Goal: Navigation & Orientation: Find specific page/section

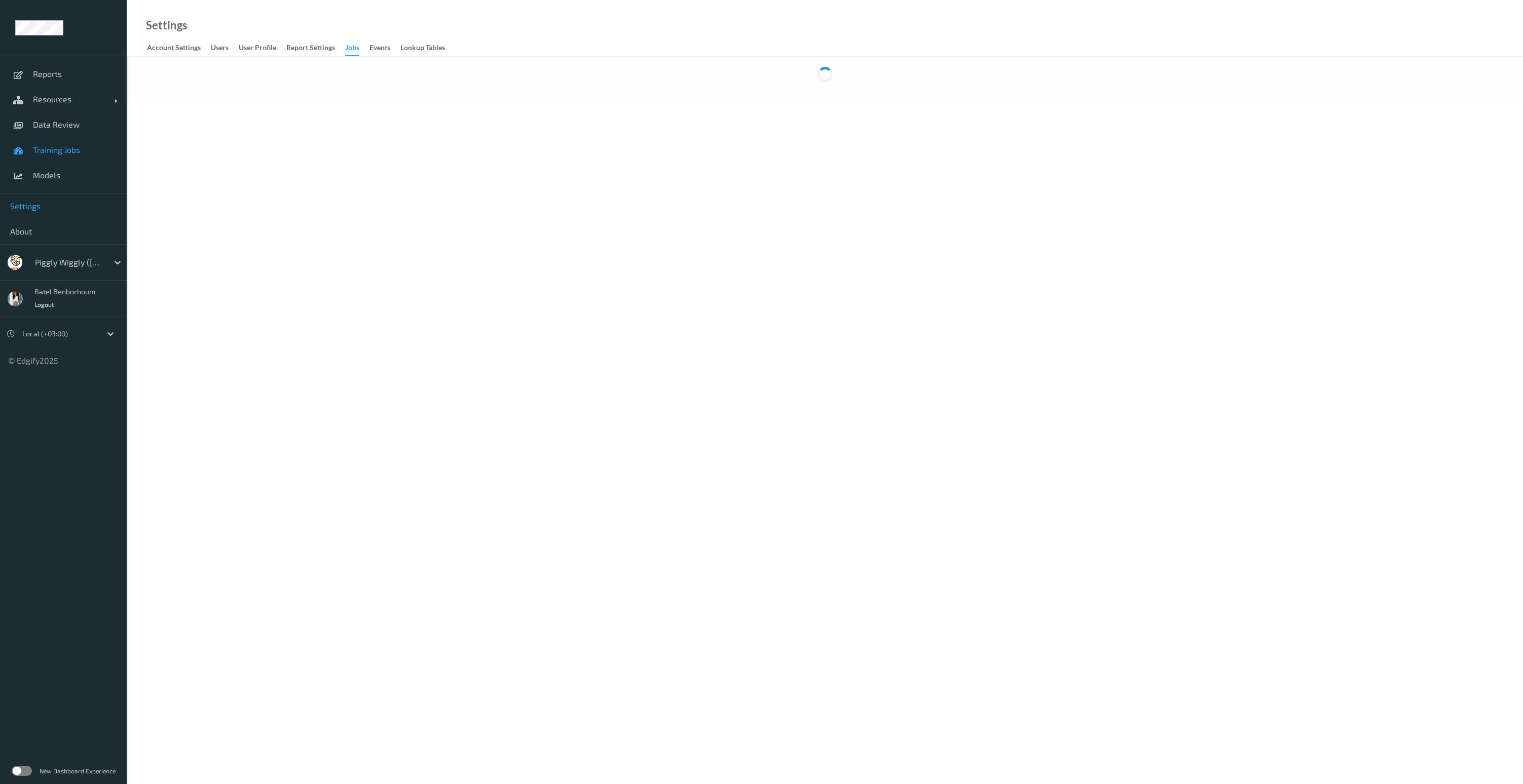
click at [54, 147] on span "Training Jobs" at bounding box center [74, 150] width 84 height 10
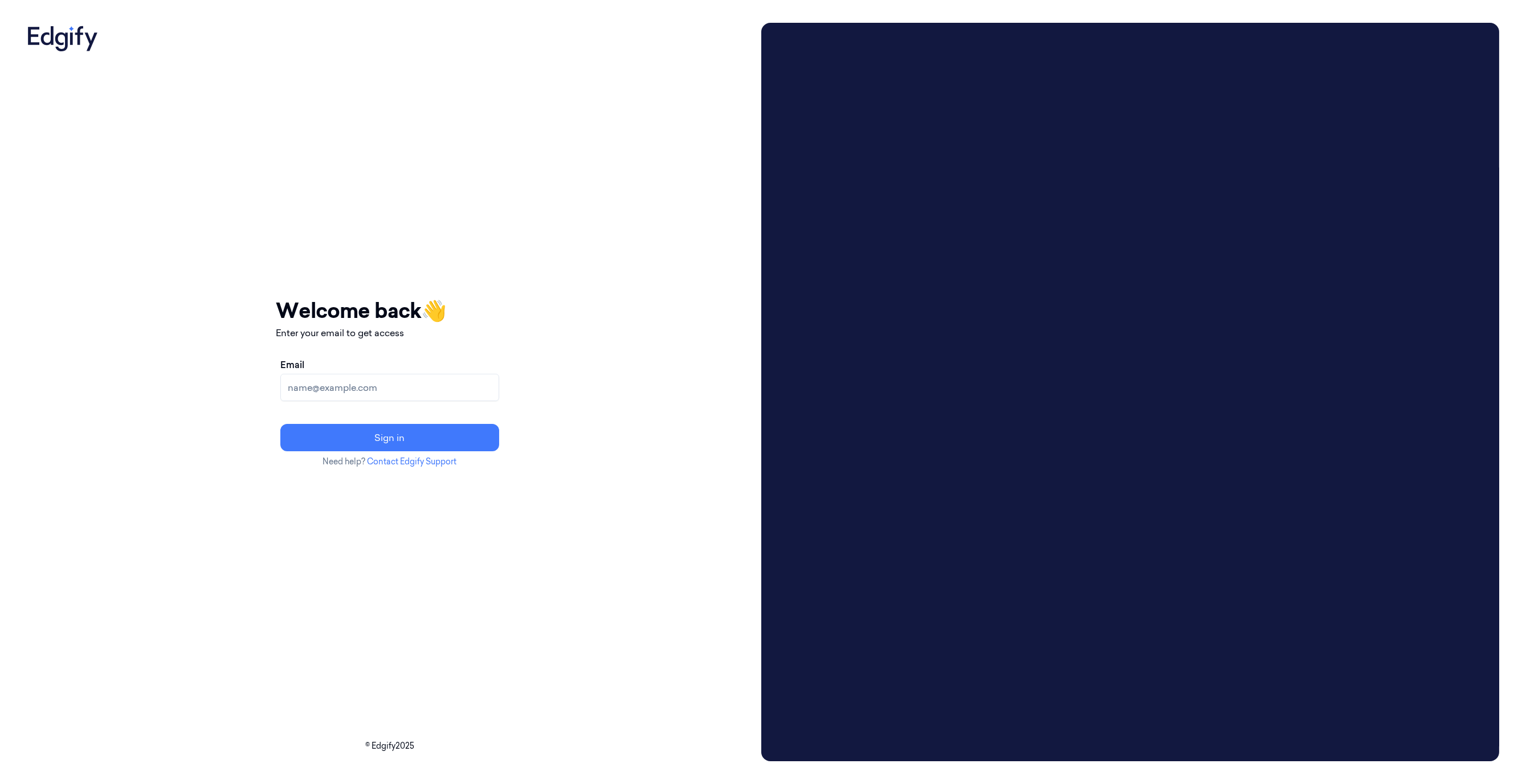
click at [447, 393] on input "Email" at bounding box center [389, 388] width 219 height 27
type input "batelb@edgify.ai"
click at [454, 447] on button "Sign in" at bounding box center [389, 437] width 219 height 27
